Goal: Task Accomplishment & Management: Manage account settings

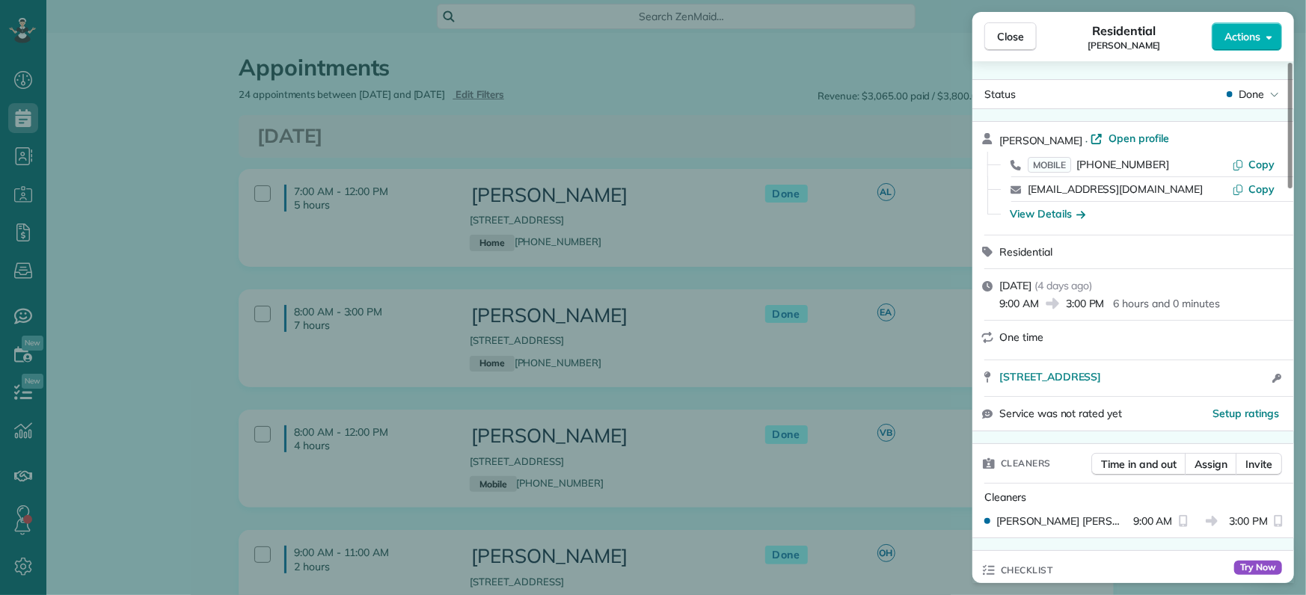
scroll to position [1222, 0]
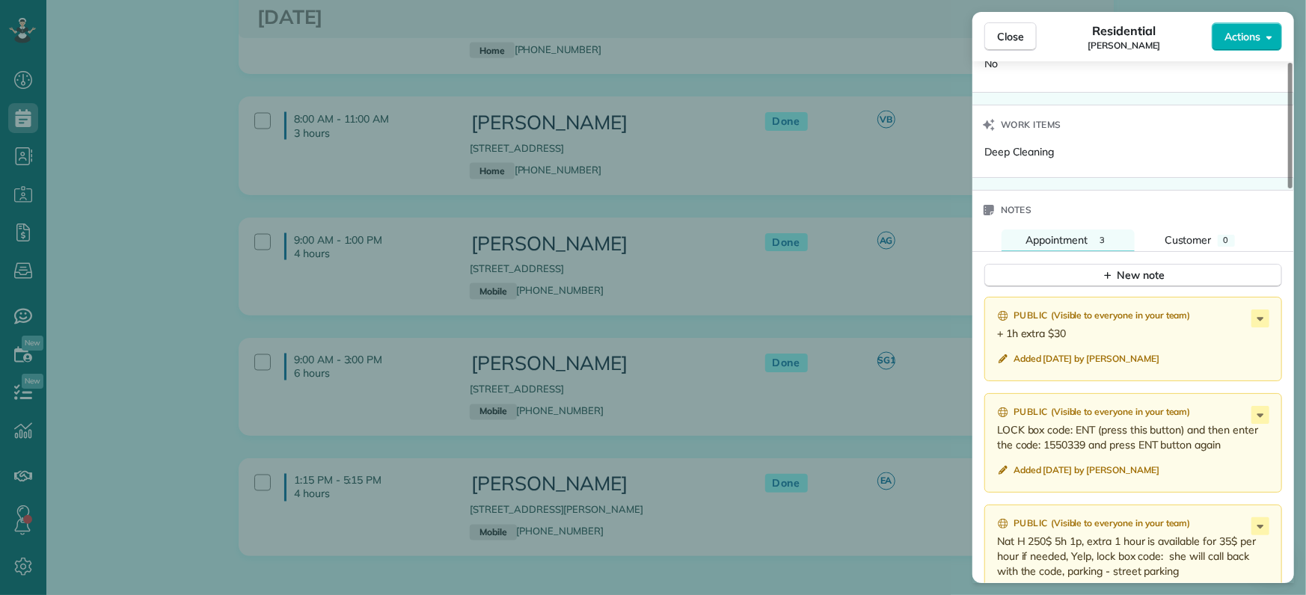
click at [105, 211] on div "Close Residential [PERSON_NAME] Actions Status Done [PERSON_NAME] · Open profil…" at bounding box center [653, 297] width 1306 height 595
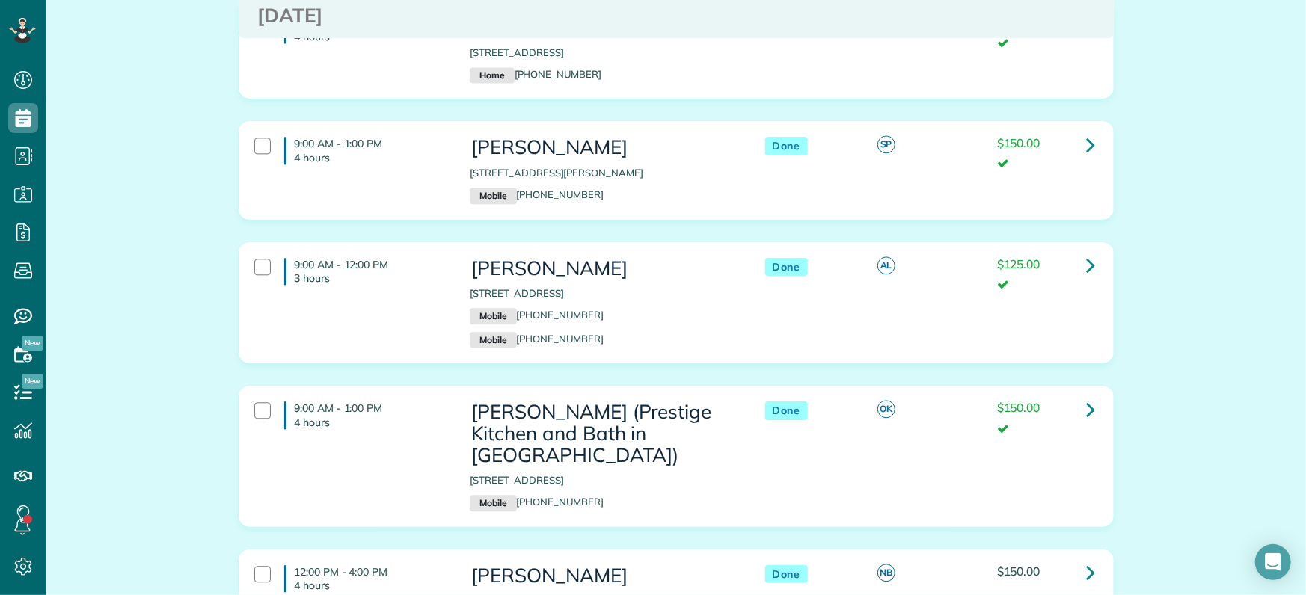
scroll to position [2899, 0]
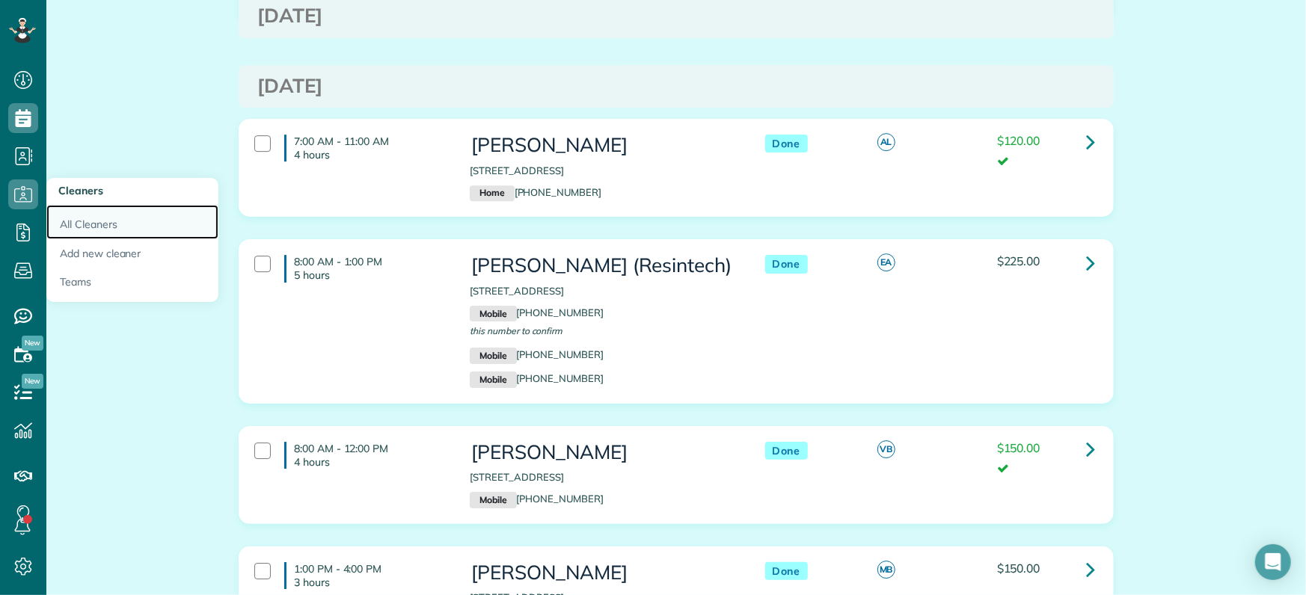
click at [110, 230] on link "All Cleaners" at bounding box center [132, 222] width 172 height 34
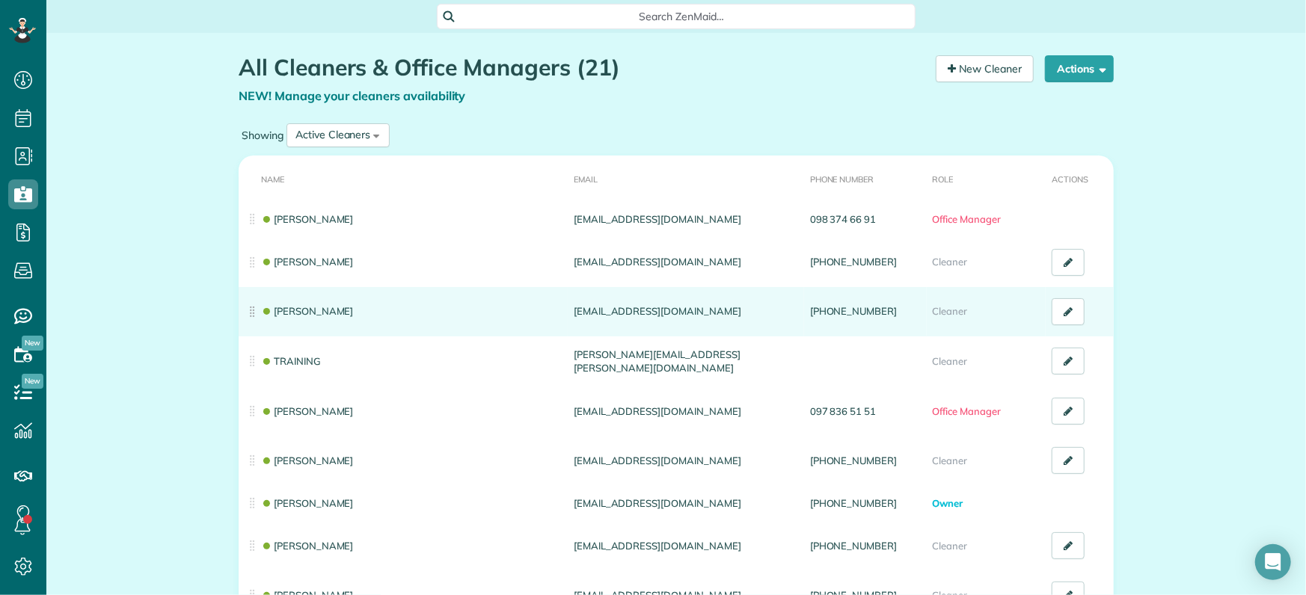
scroll to position [94, 0]
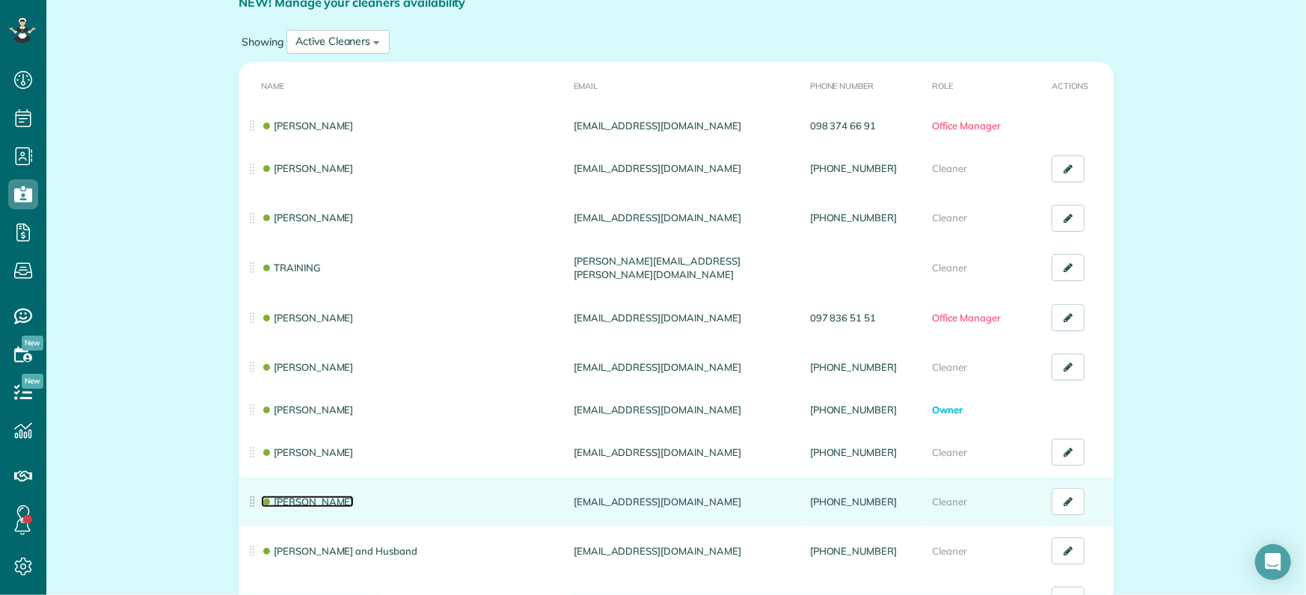
click at [325, 498] on link "Matilde Benitez" at bounding box center [307, 502] width 93 height 12
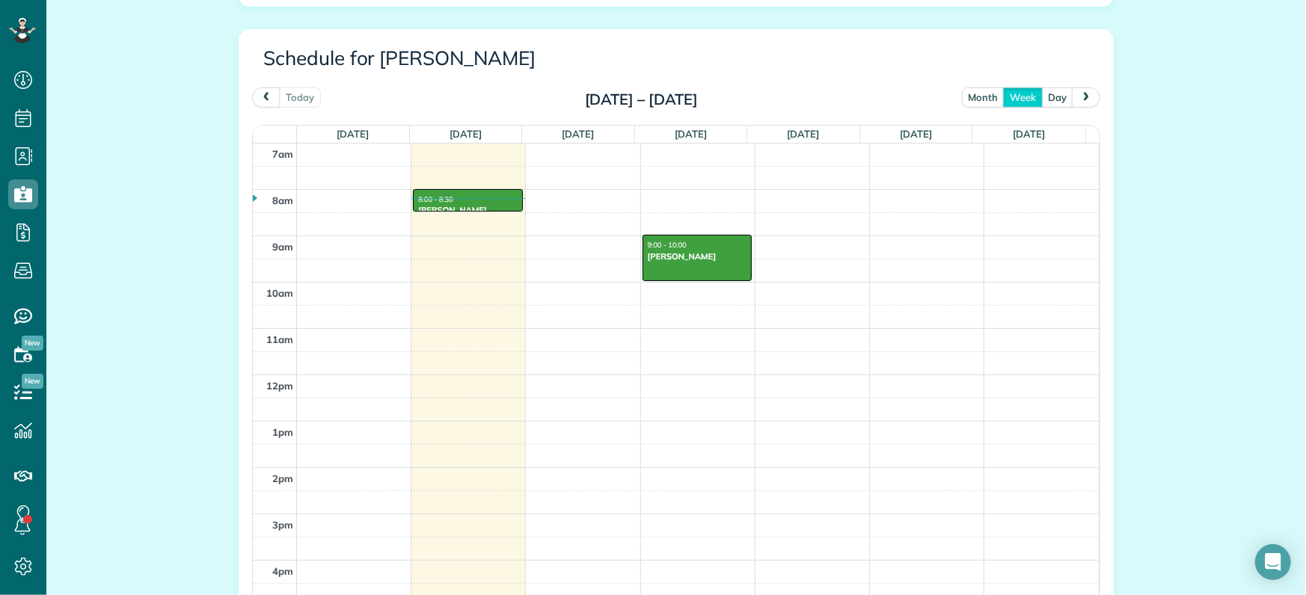
scroll to position [748, 0]
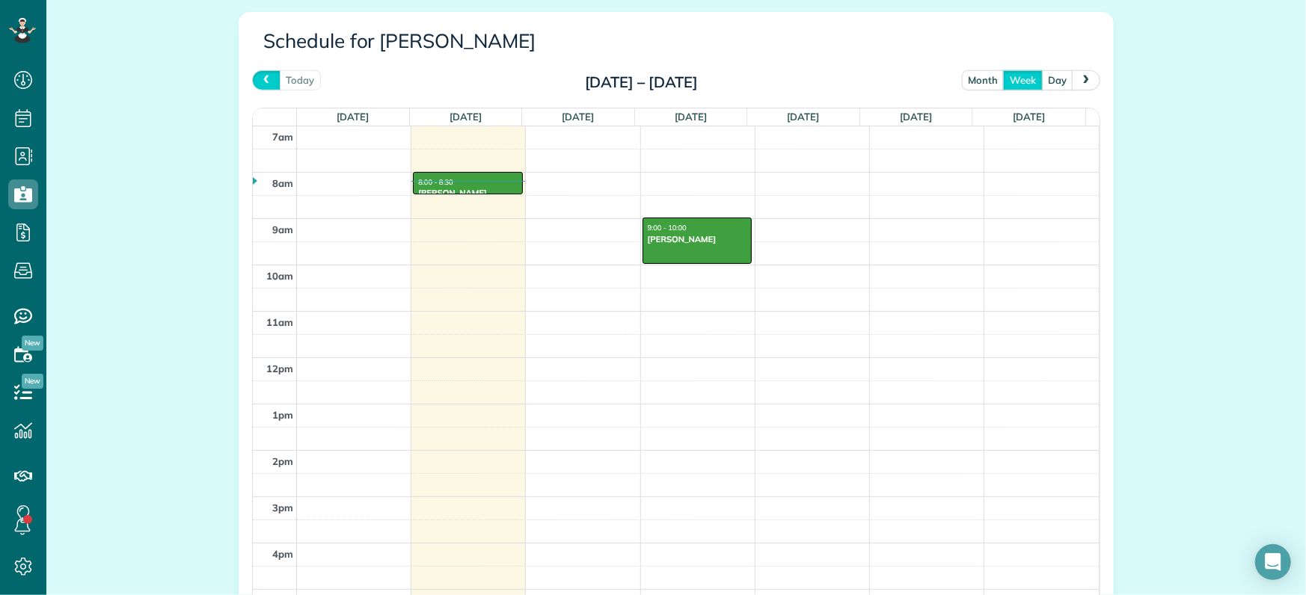
click at [260, 79] on span "prev" at bounding box center [266, 80] width 12 height 10
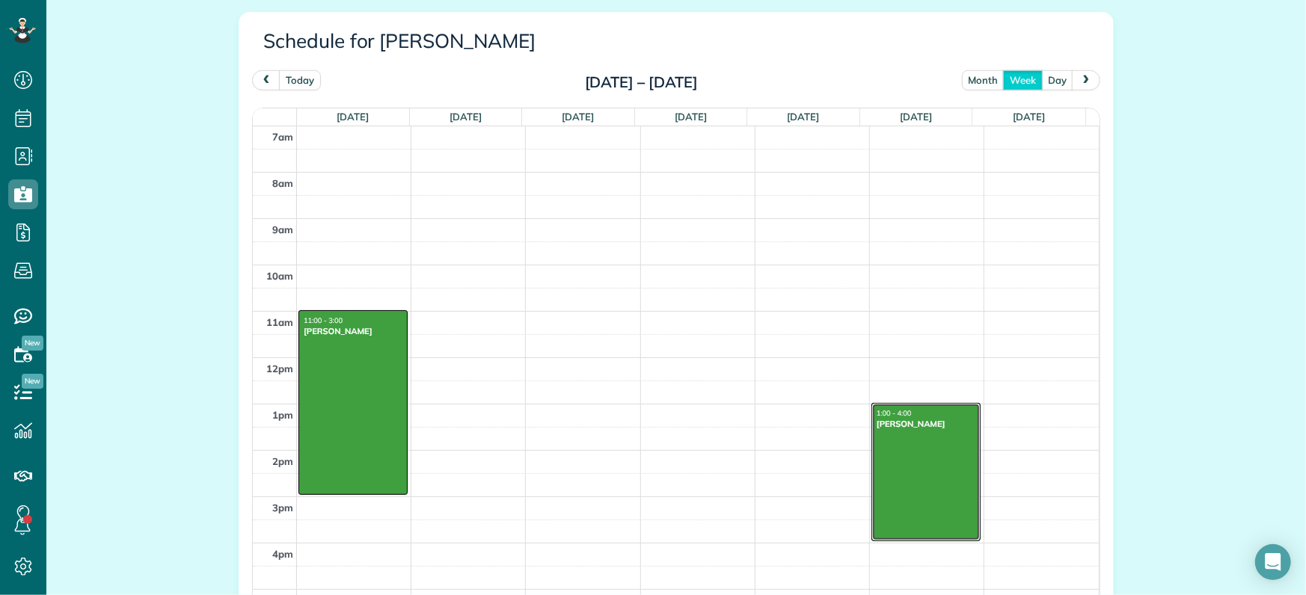
click at [913, 475] on div at bounding box center [926, 472] width 108 height 137
